Goal: Task Accomplishment & Management: Use online tool/utility

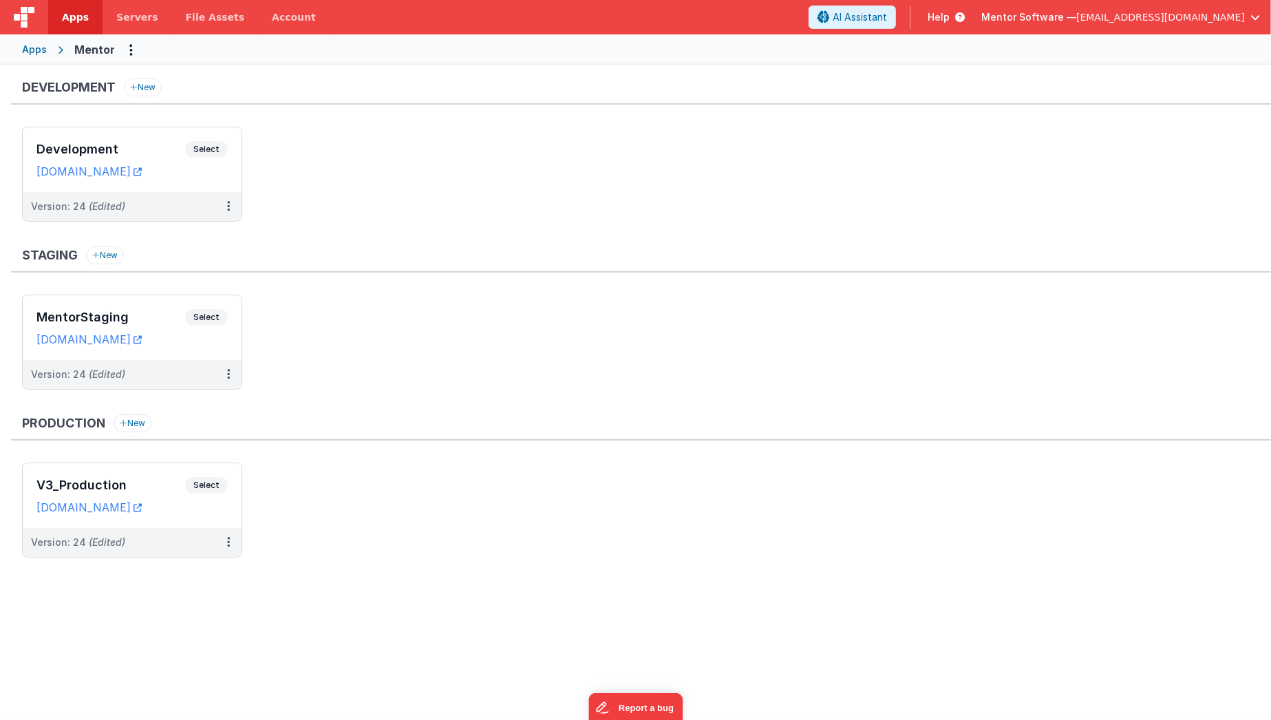
click at [390, 405] on div "Development New Development Select URLs [DOMAIN_NAME] Version: 24 (Edited) Stag…" at bounding box center [641, 324] width 1260 height 493
click at [226, 541] on button at bounding box center [228, 542] width 26 height 29
click at [180, 573] on link "Edit" at bounding box center [180, 573] width 121 height 25
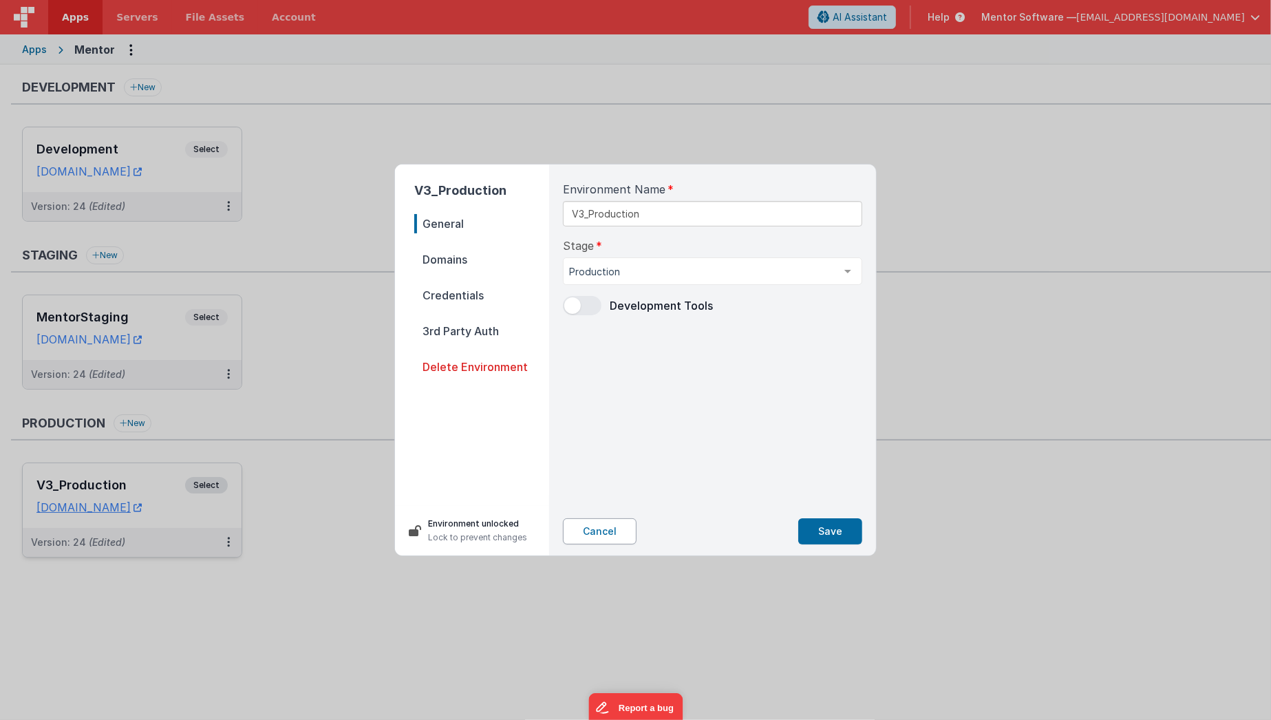
click at [582, 526] on button "Cancel" at bounding box center [600, 531] width 74 height 26
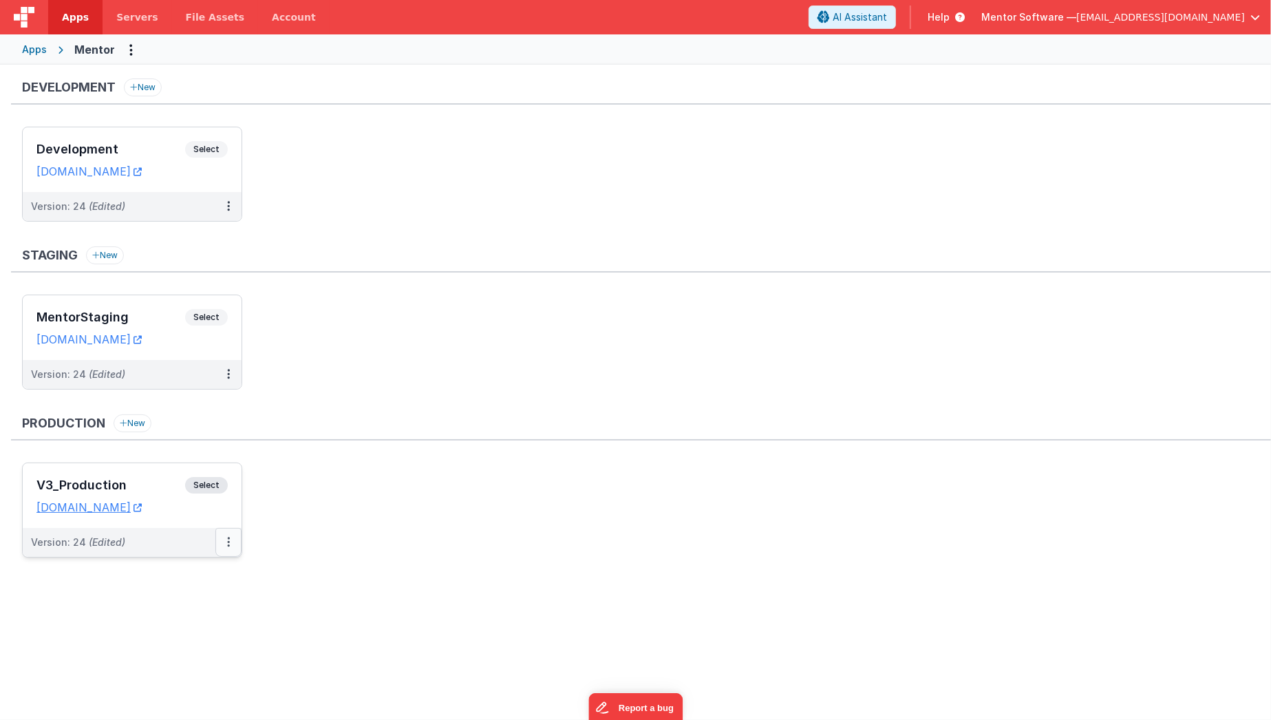
click at [231, 544] on button at bounding box center [228, 542] width 26 height 29
click at [376, 530] on div at bounding box center [635, 360] width 1271 height 720
